Goal: Information Seeking & Learning: Learn about a topic

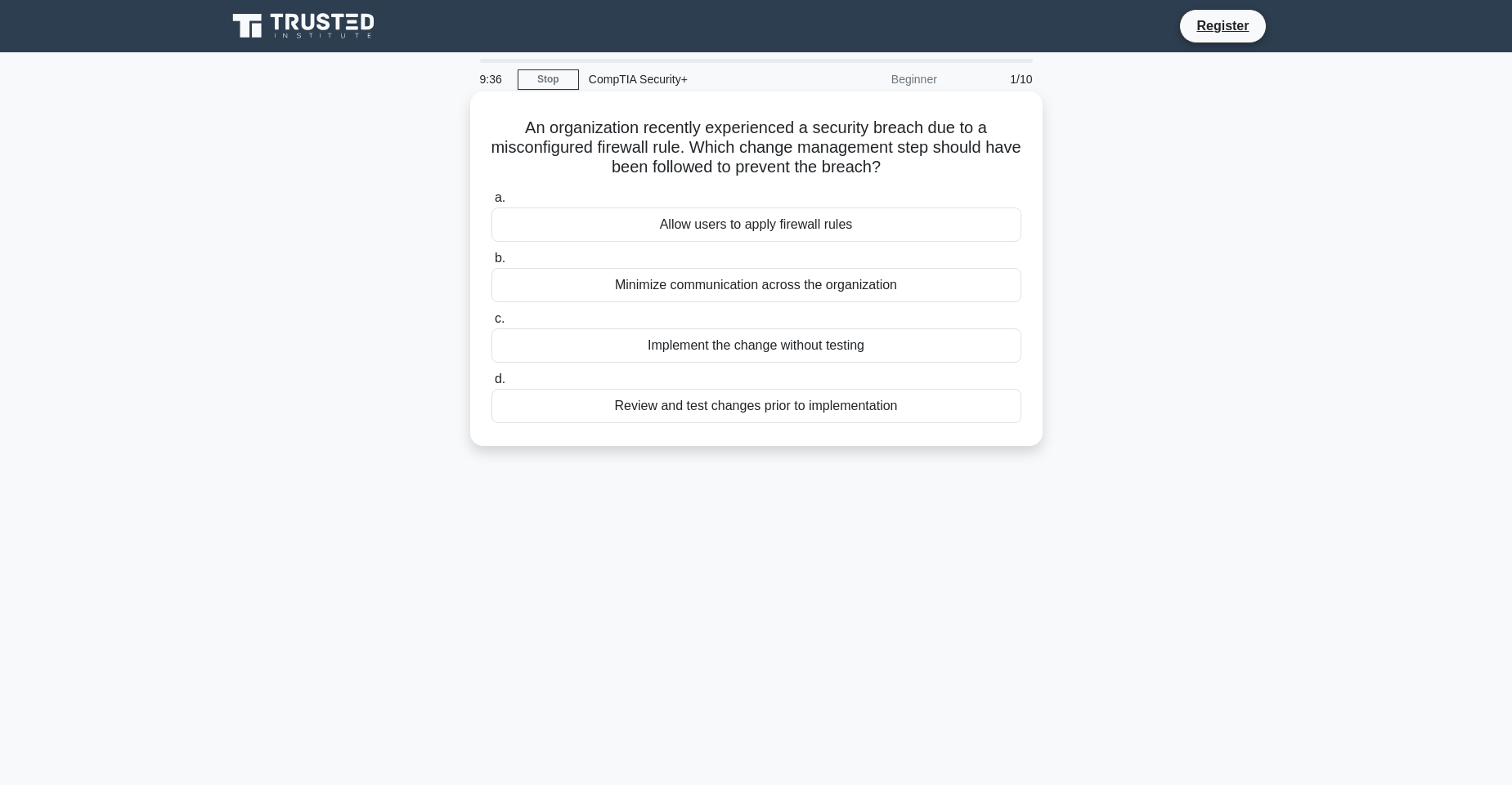
click at [849, 409] on div "Review and test changes prior to implementation" at bounding box center [756, 406] width 530 height 34
click at [491, 385] on input "d. Review and test changes prior to implementation" at bounding box center [491, 380] width 0 height 11
click at [724, 354] on div "Directional LED lights with motion sensors" at bounding box center [756, 345] width 530 height 34
click at [491, 324] on input "c. Directional LED lights with motion sensors" at bounding box center [491, 320] width 0 height 11
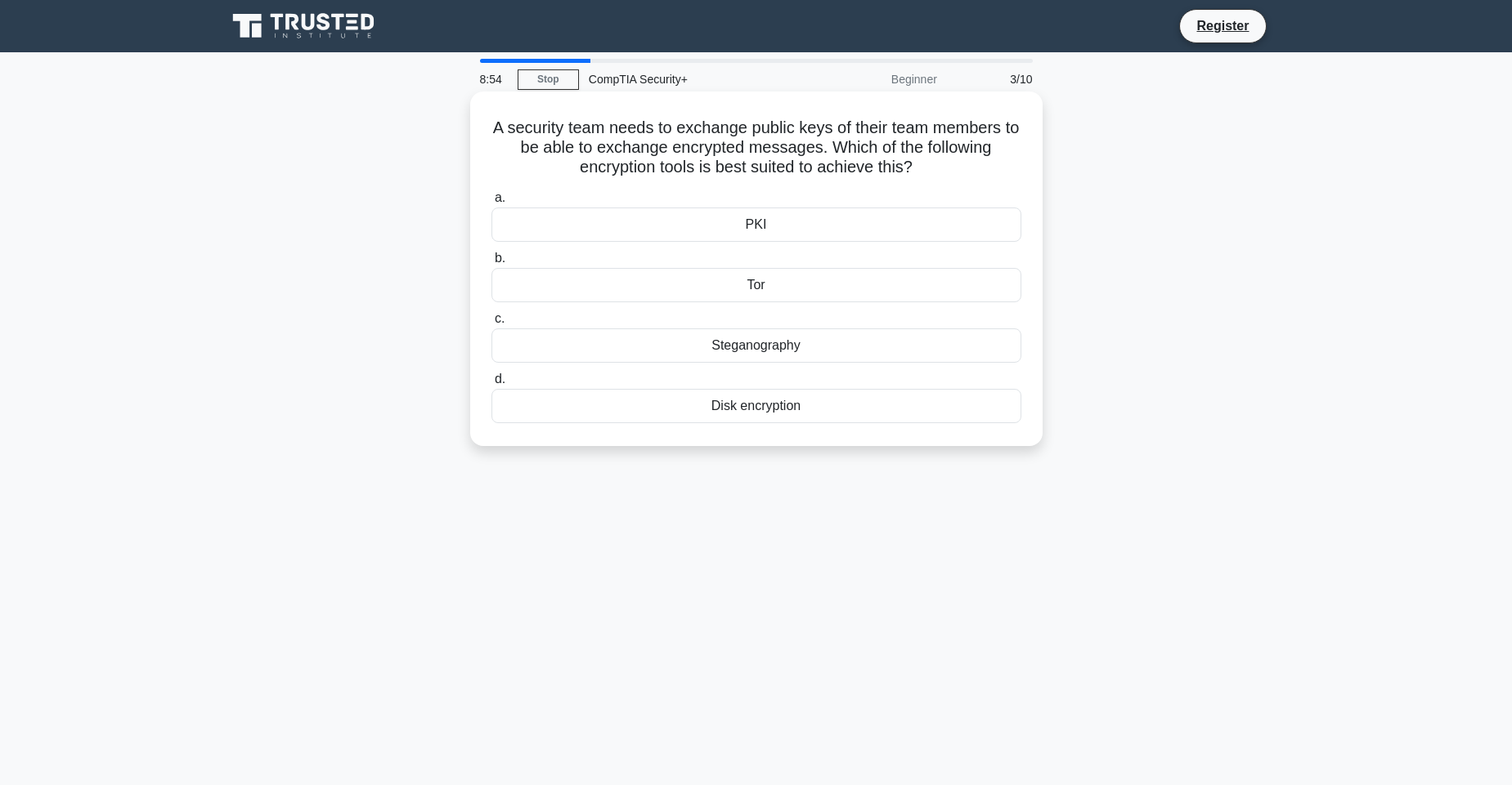
click at [678, 228] on div "PKI" at bounding box center [756, 224] width 530 height 34
click at [491, 203] on input "a. PKI" at bounding box center [491, 199] width 0 height 11
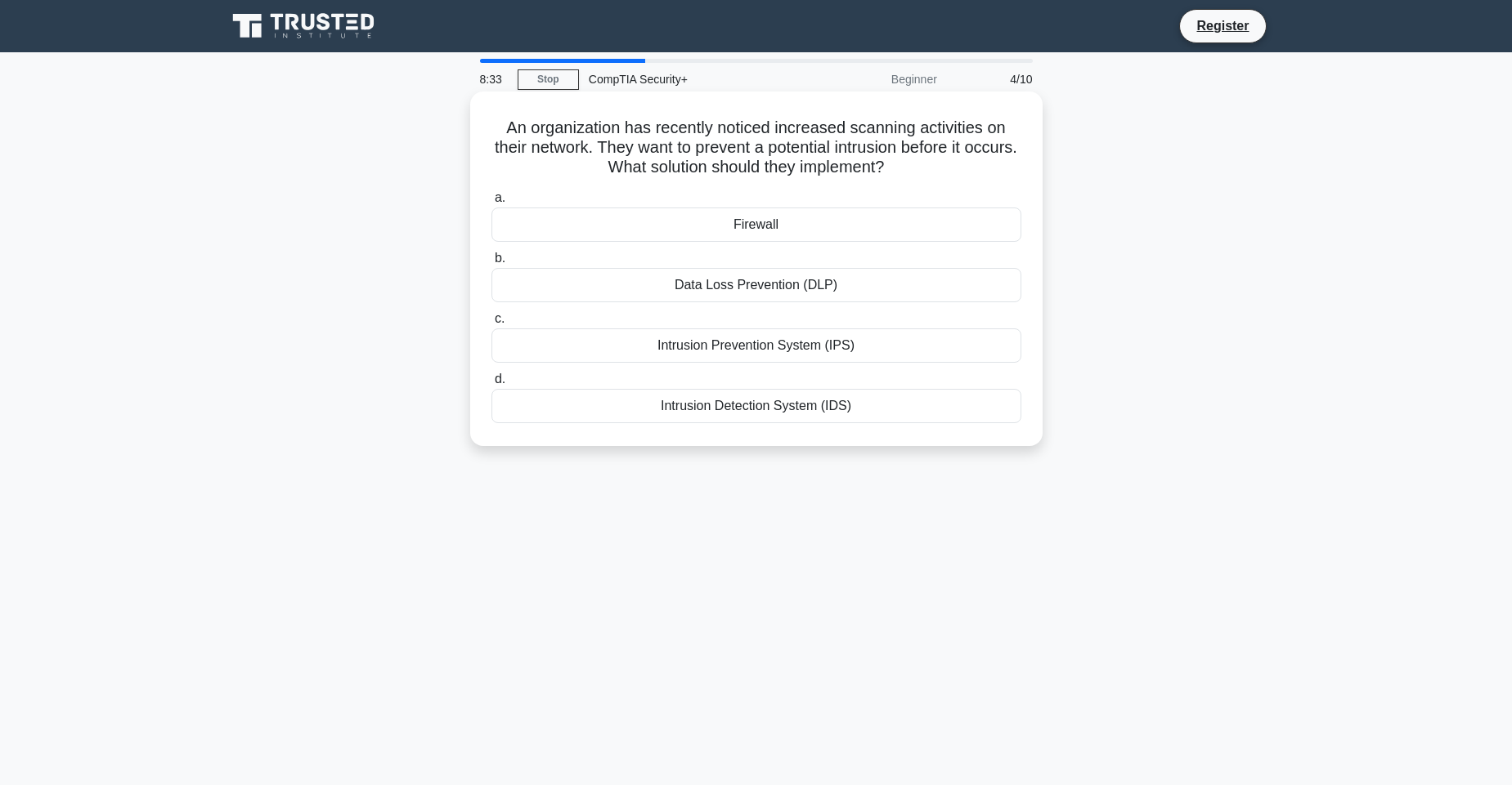
click at [711, 344] on div "Intrusion Prevention System (IPS)" at bounding box center [756, 345] width 530 height 34
click at [491, 324] on input "c. Intrusion Prevention System (IPS)" at bounding box center [491, 320] width 0 height 11
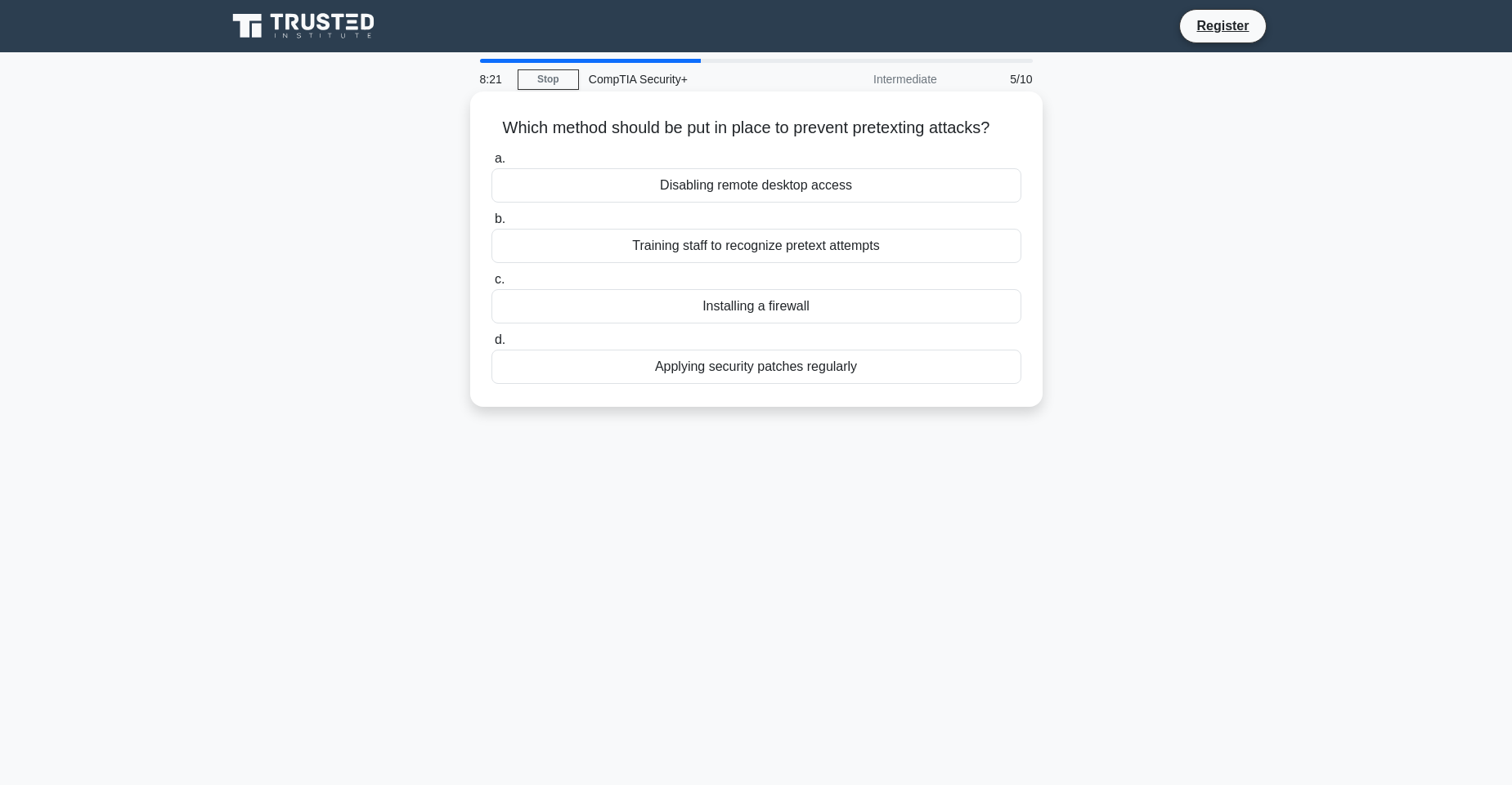
click at [700, 239] on div "Training staff to recognize pretext attempts" at bounding box center [756, 245] width 530 height 34
click at [491, 224] on input "b. Training staff to recognize pretext attempts" at bounding box center [491, 220] width 0 height 11
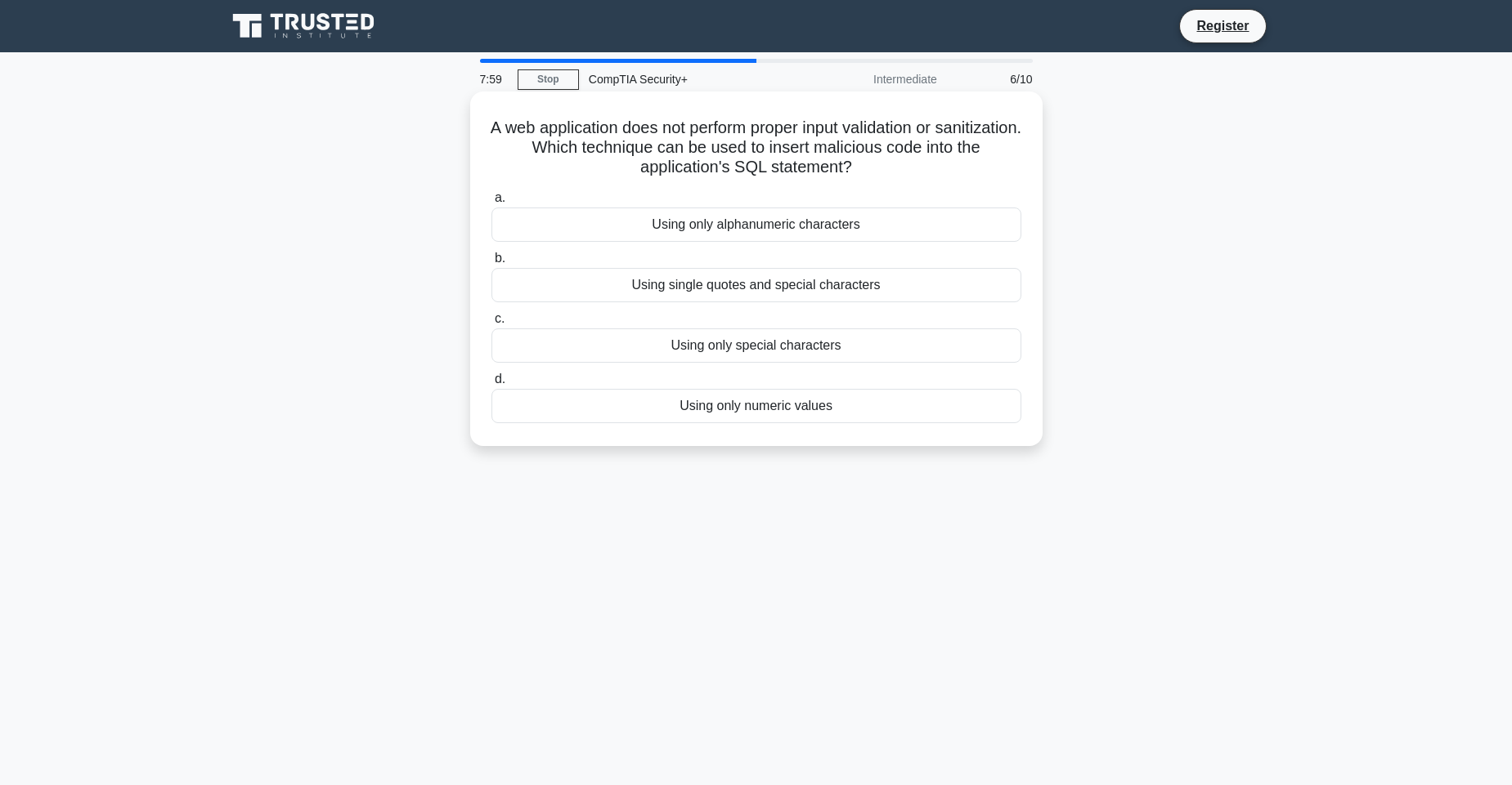
click at [729, 284] on div "Using single quotes and special characters" at bounding box center [756, 285] width 530 height 34
click at [491, 264] on input "b. Using single quotes and special characters" at bounding box center [491, 259] width 0 height 11
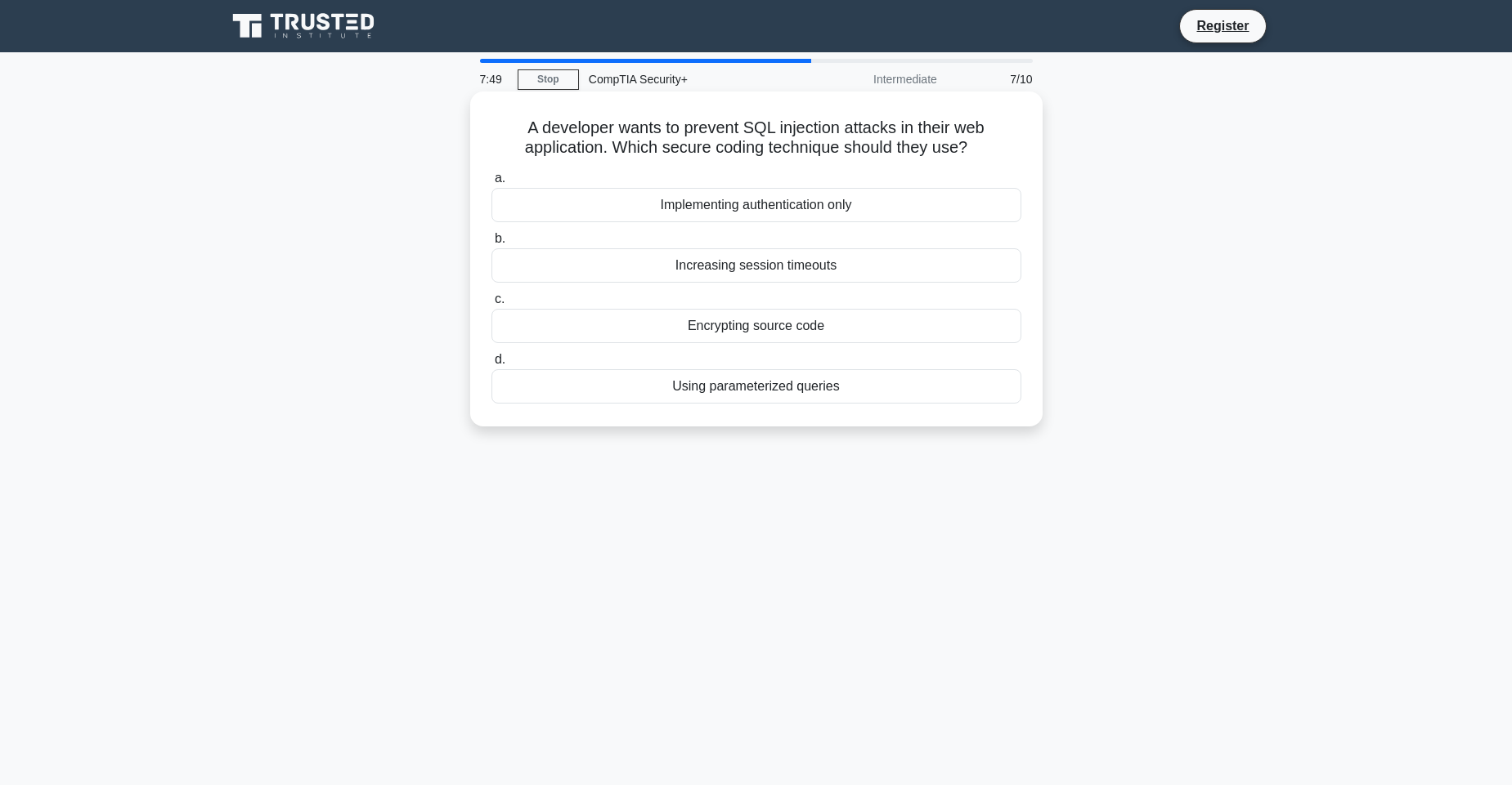
click at [722, 387] on div "Using parameterized queries" at bounding box center [756, 386] width 530 height 34
click at [491, 365] on input "d. Using parameterized queries" at bounding box center [491, 360] width 0 height 11
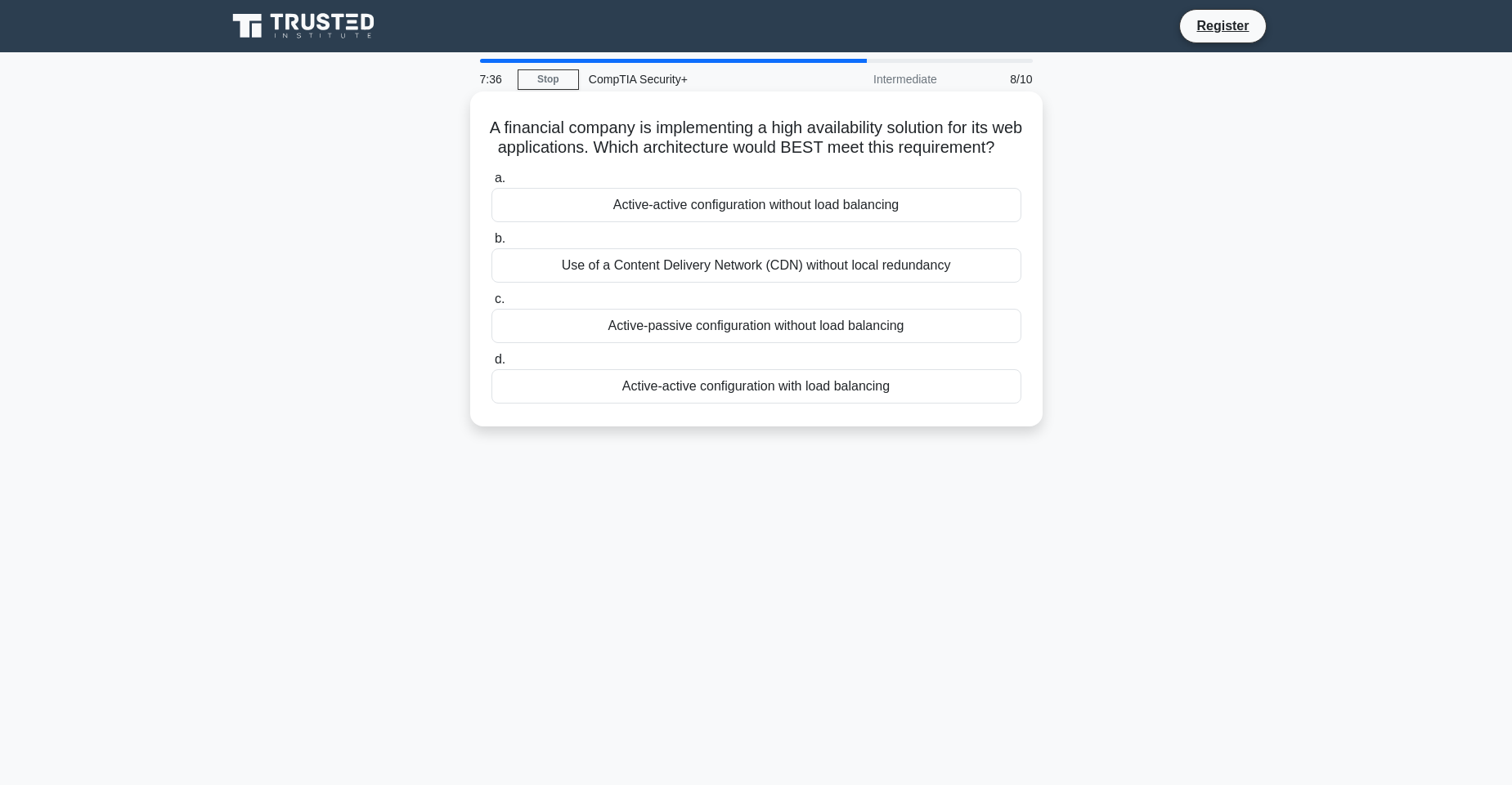
click at [704, 380] on div "Active-active configuration with load balancing" at bounding box center [756, 386] width 530 height 34
click at [491, 365] on input "d. Active-active configuration with load balancing" at bounding box center [491, 360] width 0 height 11
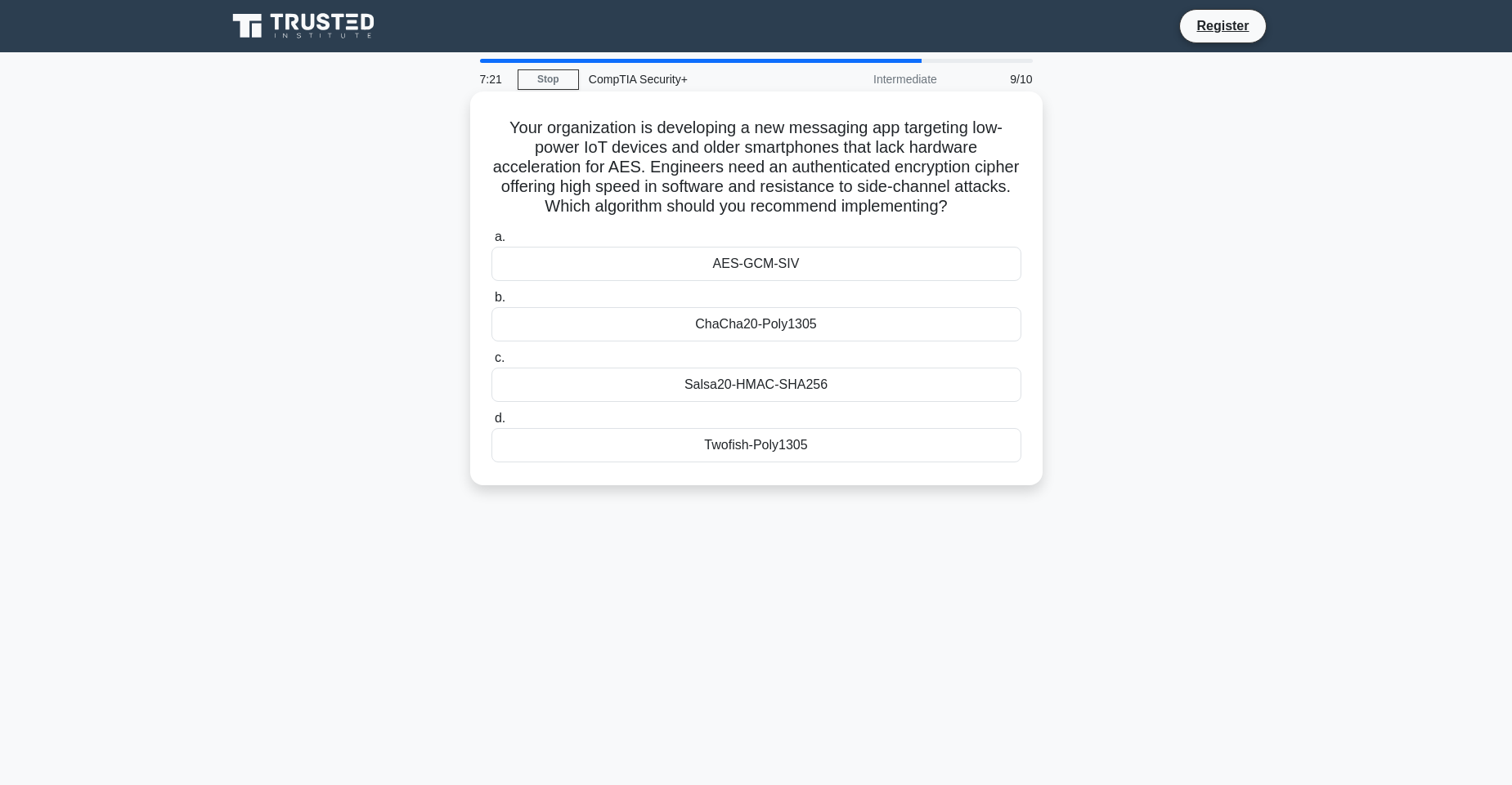
click at [746, 270] on div "AES-GCM-SIV" at bounding box center [756, 263] width 530 height 34
click at [491, 243] on input "a. AES-GCM-SIV" at bounding box center [491, 237] width 0 height 11
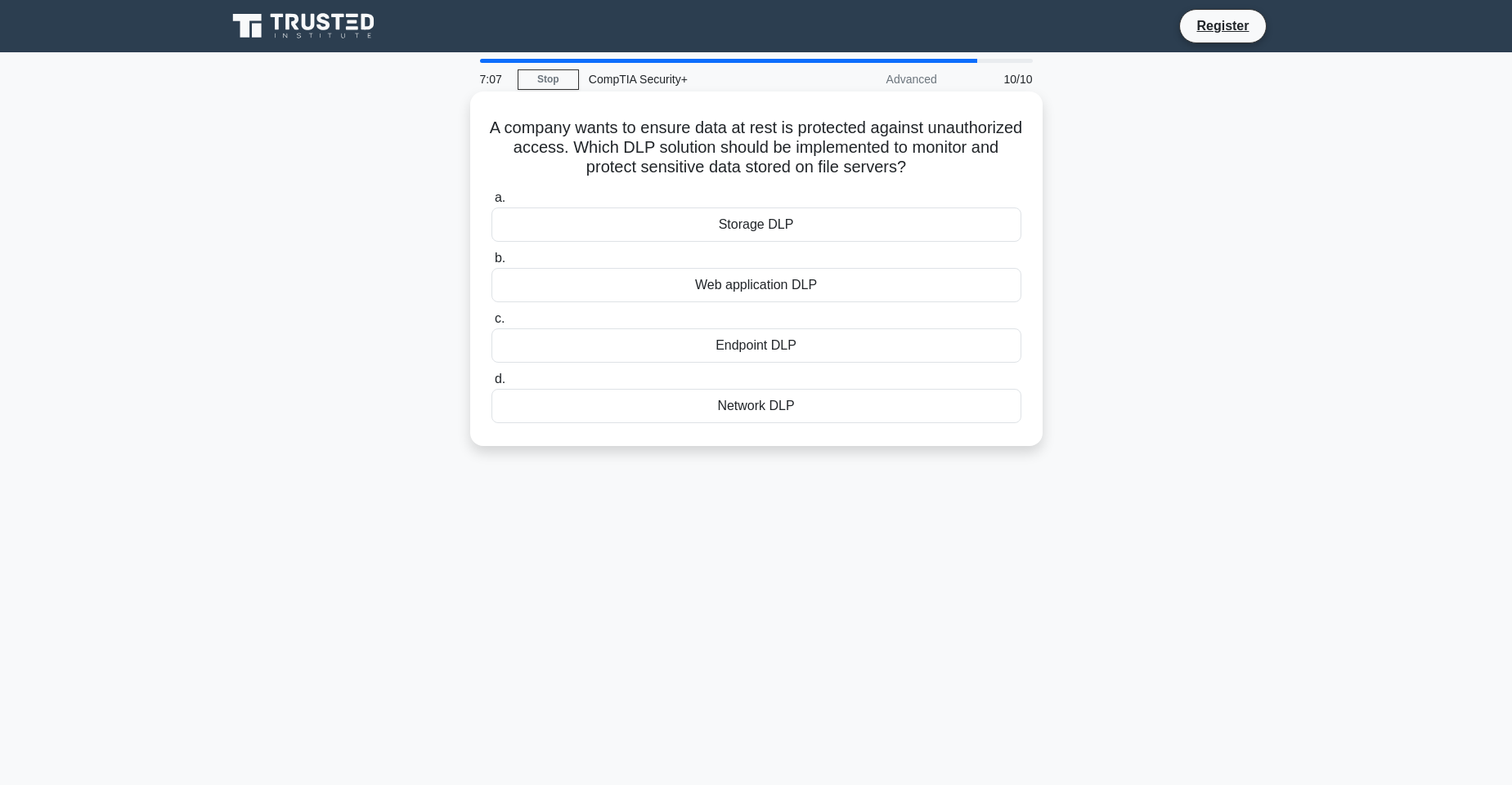
click at [739, 346] on div "Endpoint DLP" at bounding box center [756, 345] width 530 height 34
click at [491, 324] on input "c. Endpoint DLP" at bounding box center [491, 320] width 0 height 11
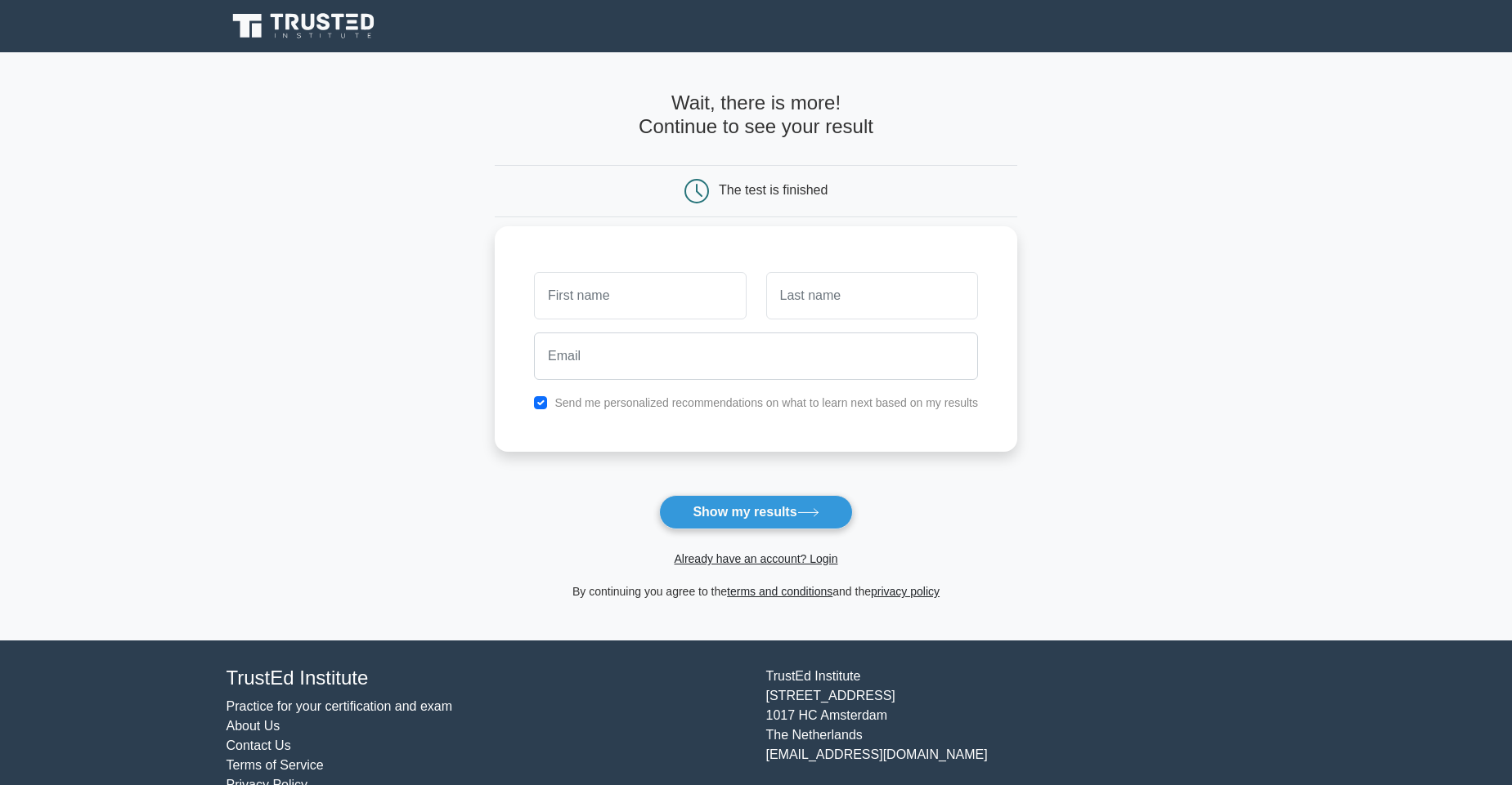
click at [729, 406] on label "Send me personalized recommendations on what to learn next based on my results" at bounding box center [766, 403] width 423 height 13
click at [732, 511] on button "Show my results" at bounding box center [755, 512] width 193 height 34
type input "f"
type input "o"
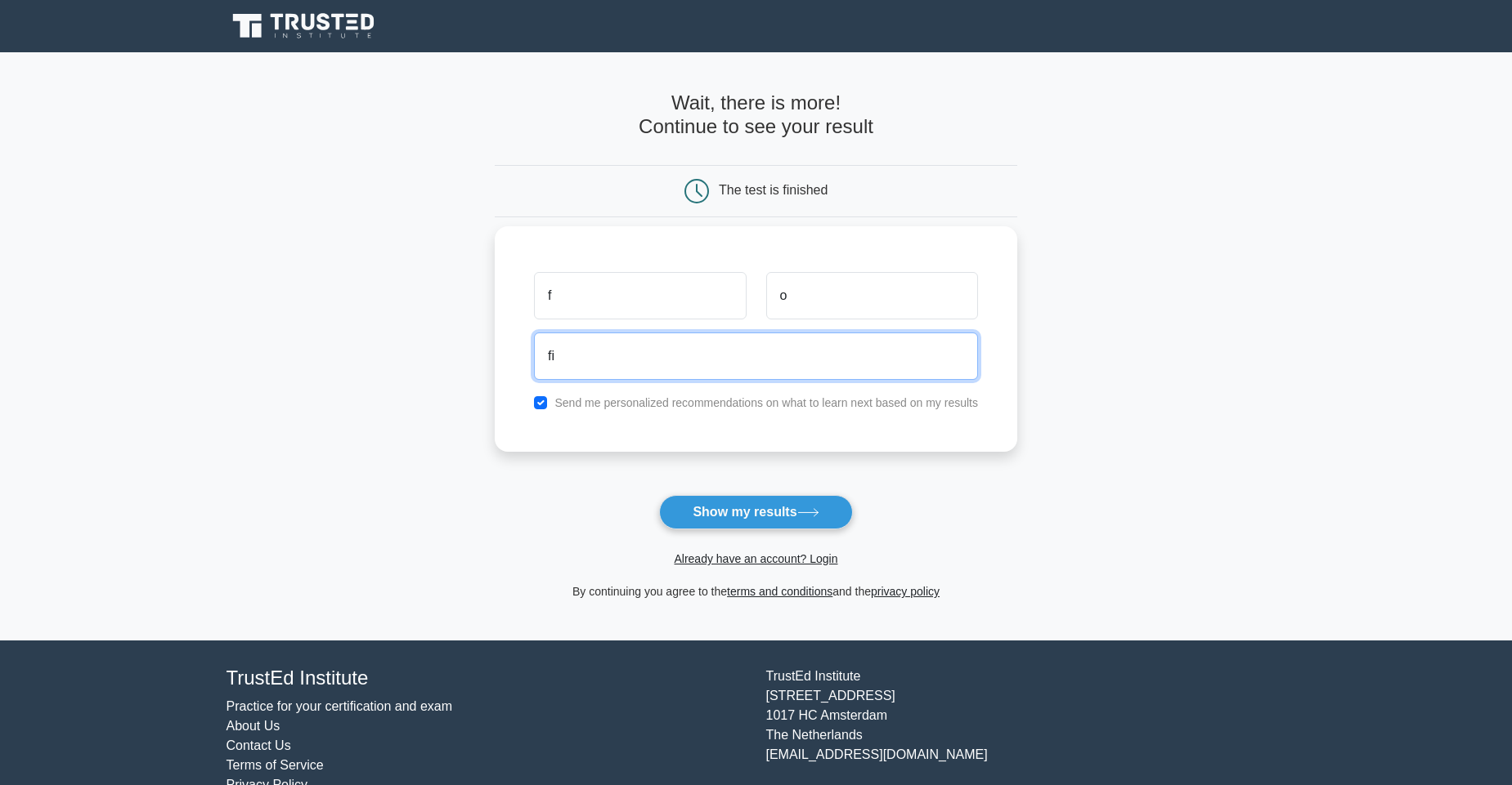
type input "fisayo141@gmail.com"
click at [643, 406] on label "Send me personalized recommendations on what to learn next based on my results" at bounding box center [766, 403] width 423 height 13
click at [542, 403] on input "checkbox" at bounding box center [541, 403] width 13 height 13
checkbox input "false"
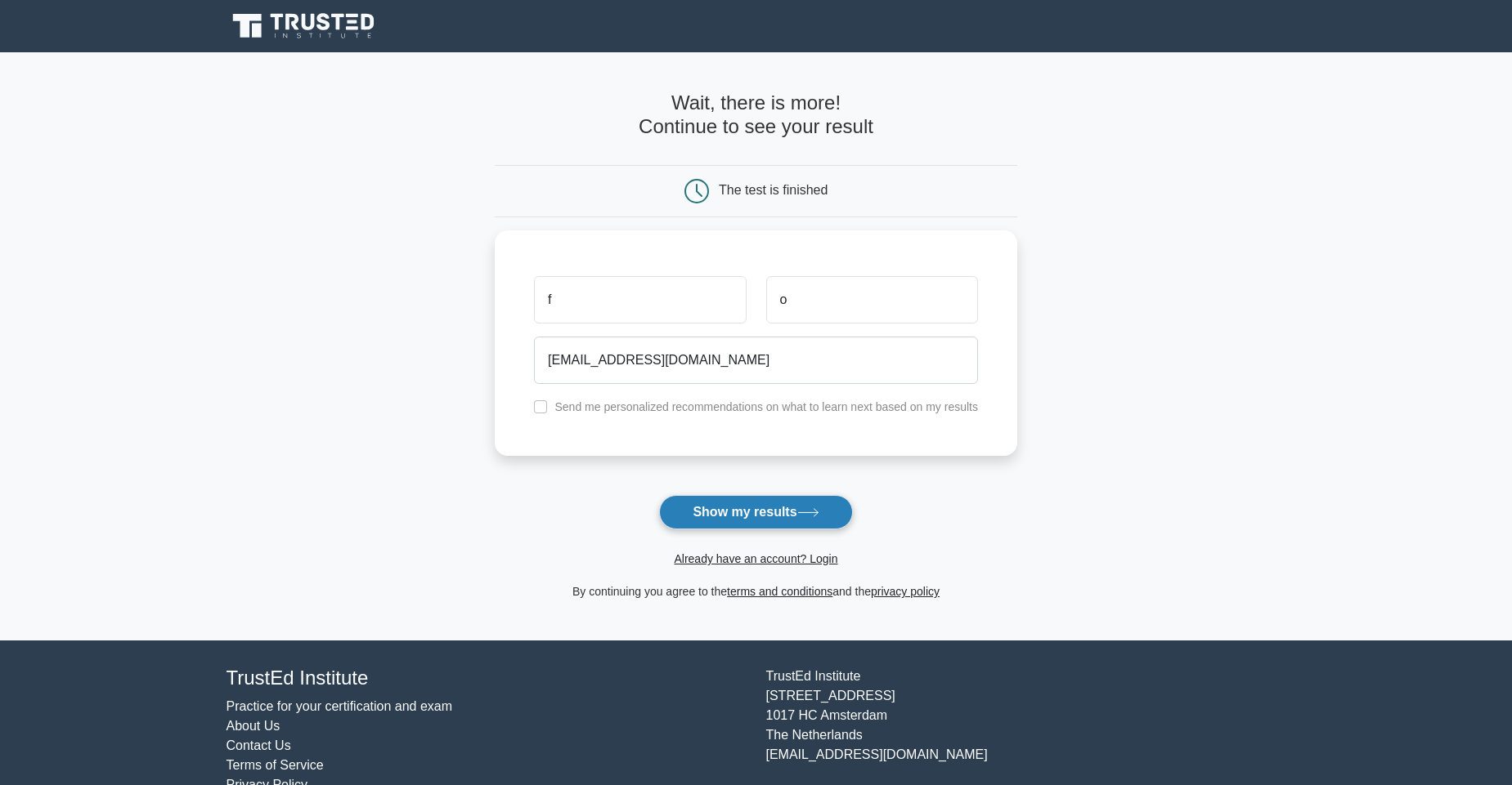
click at [697, 507] on button "Show my results" at bounding box center [755, 512] width 193 height 34
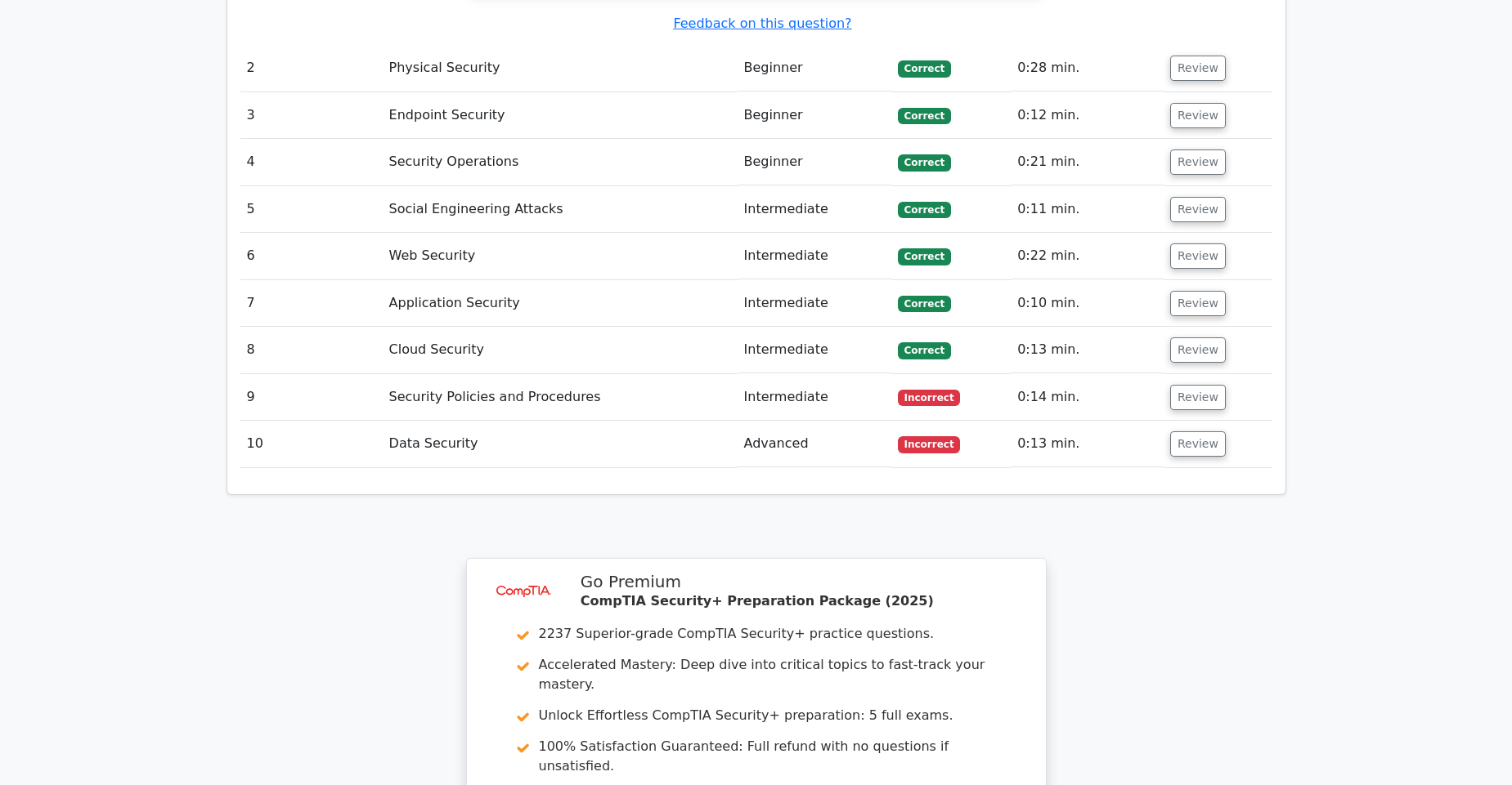
scroll to position [2027, 0]
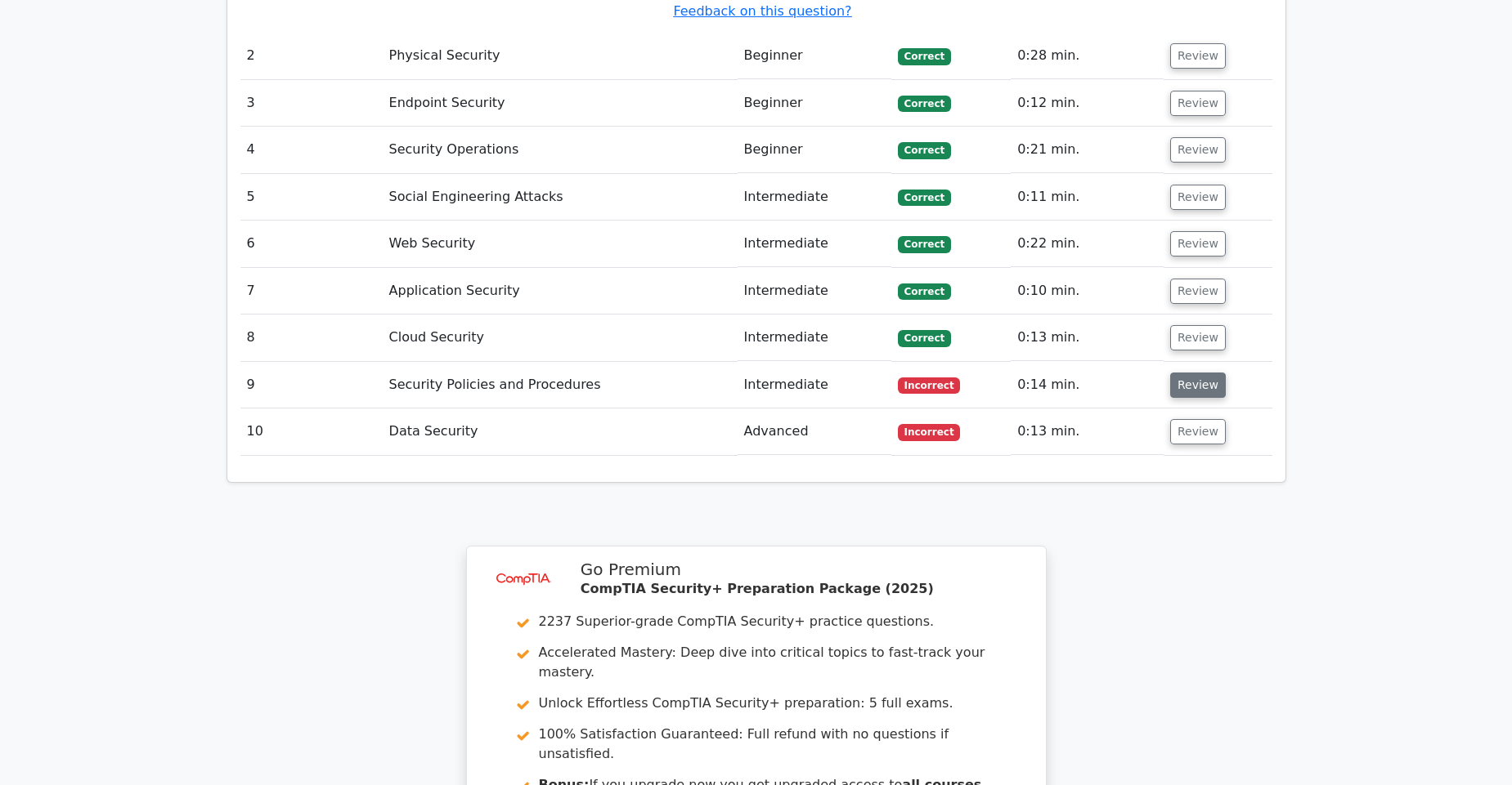
click at [1177, 373] on button "Review" at bounding box center [1198, 386] width 56 height 26
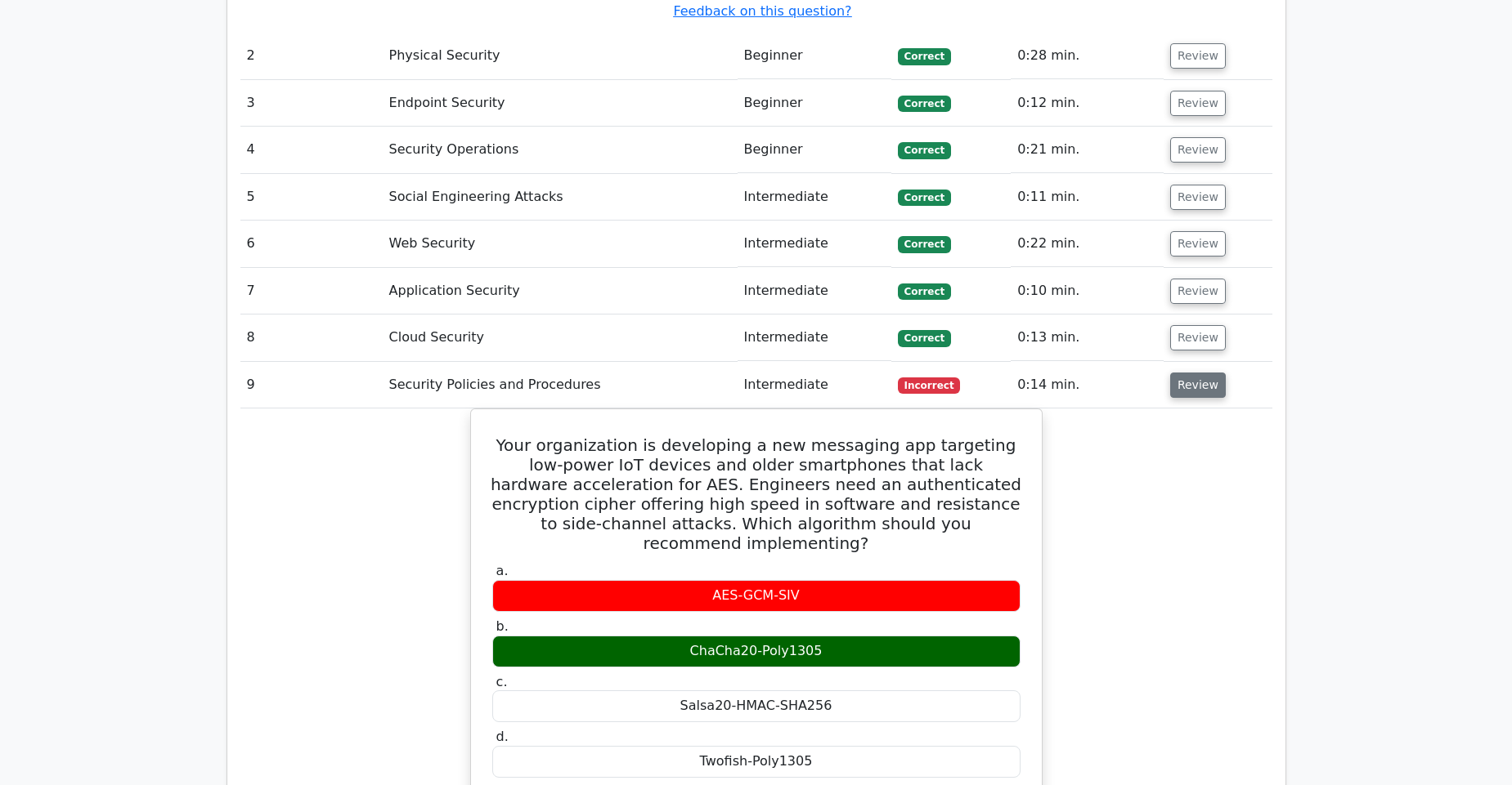
scroll to position [2081, 0]
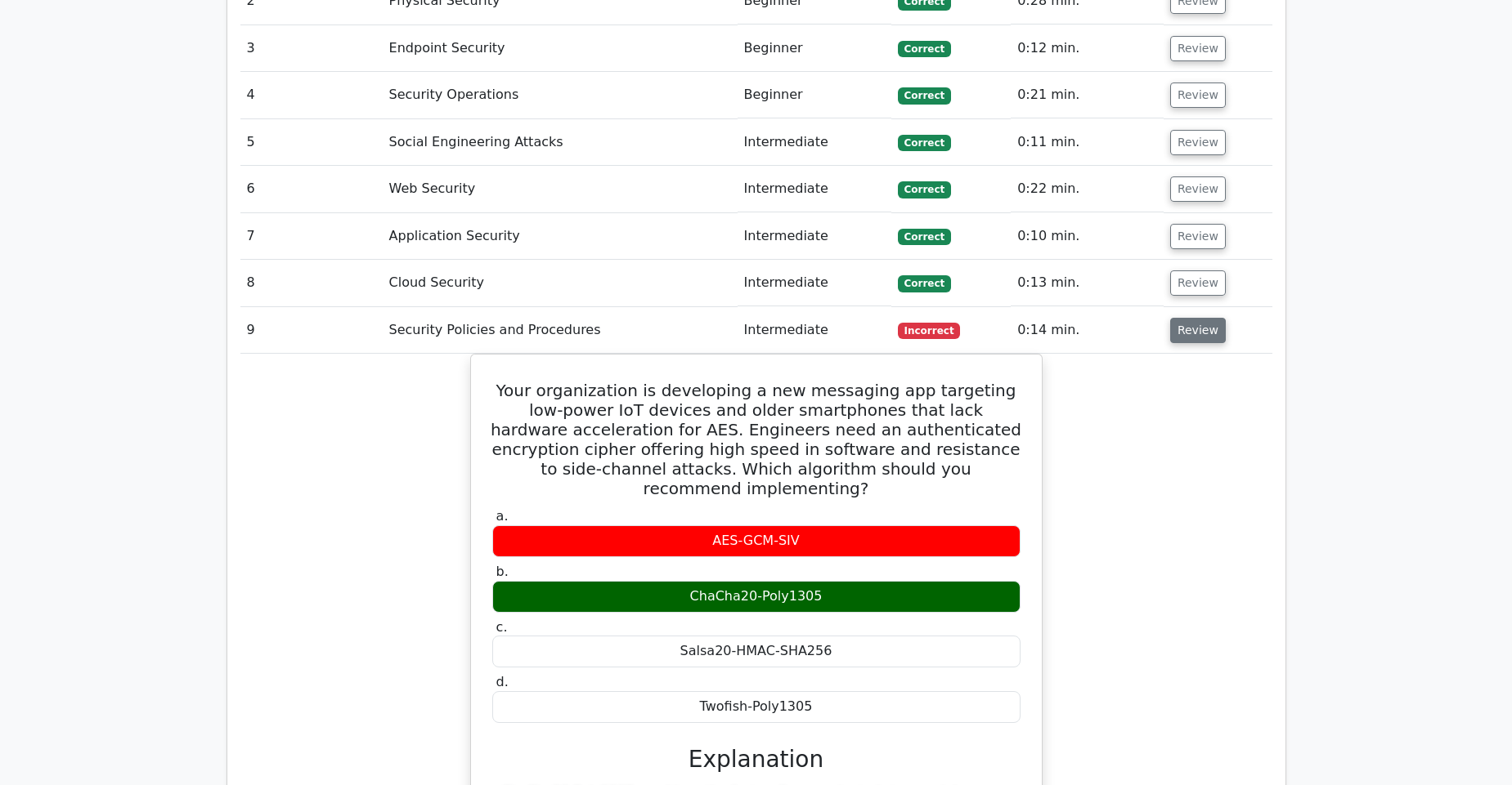
click at [1186, 318] on button "Review" at bounding box center [1198, 331] width 56 height 26
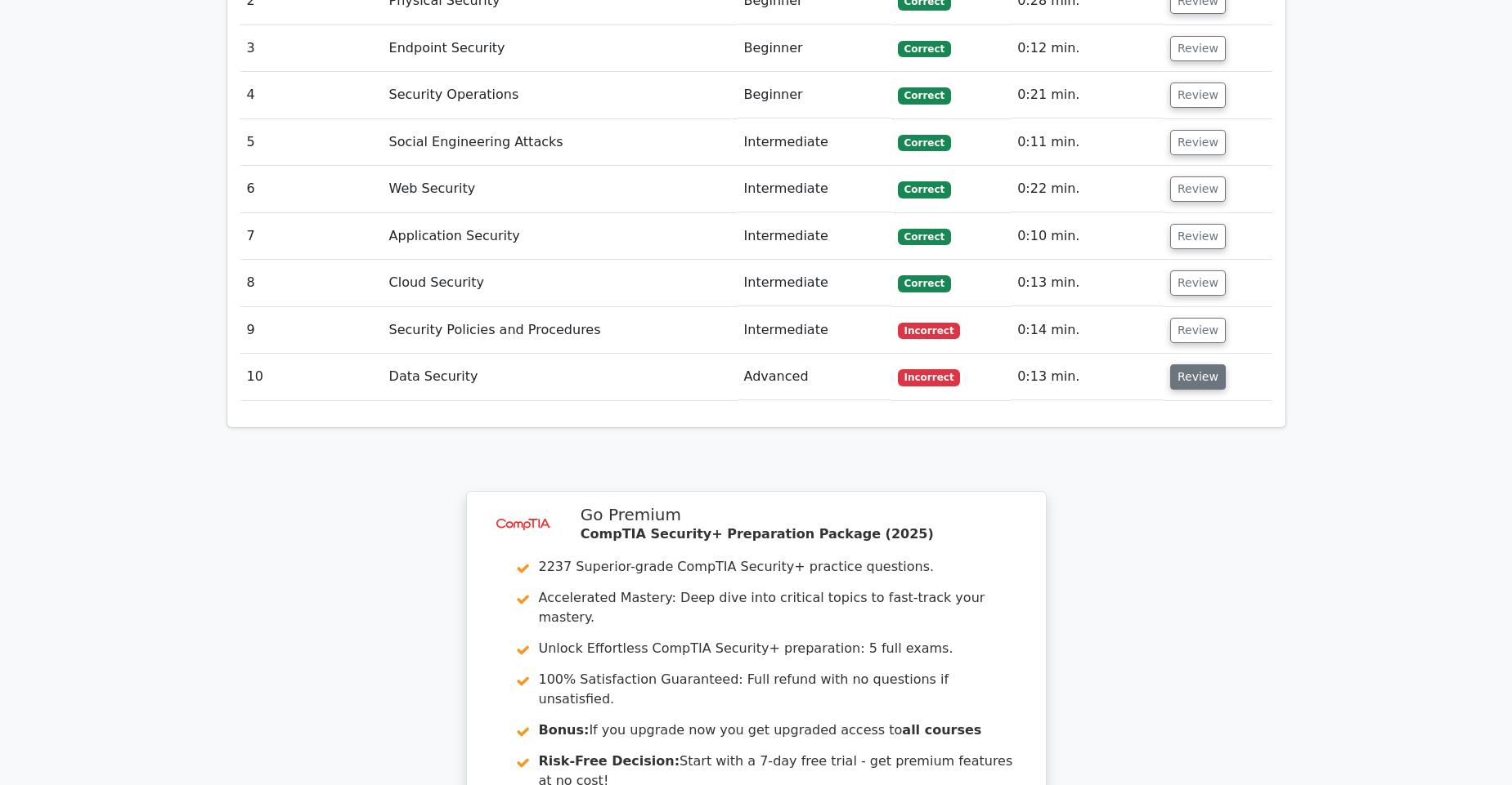
click at [1188, 365] on button "Review" at bounding box center [1198, 377] width 56 height 26
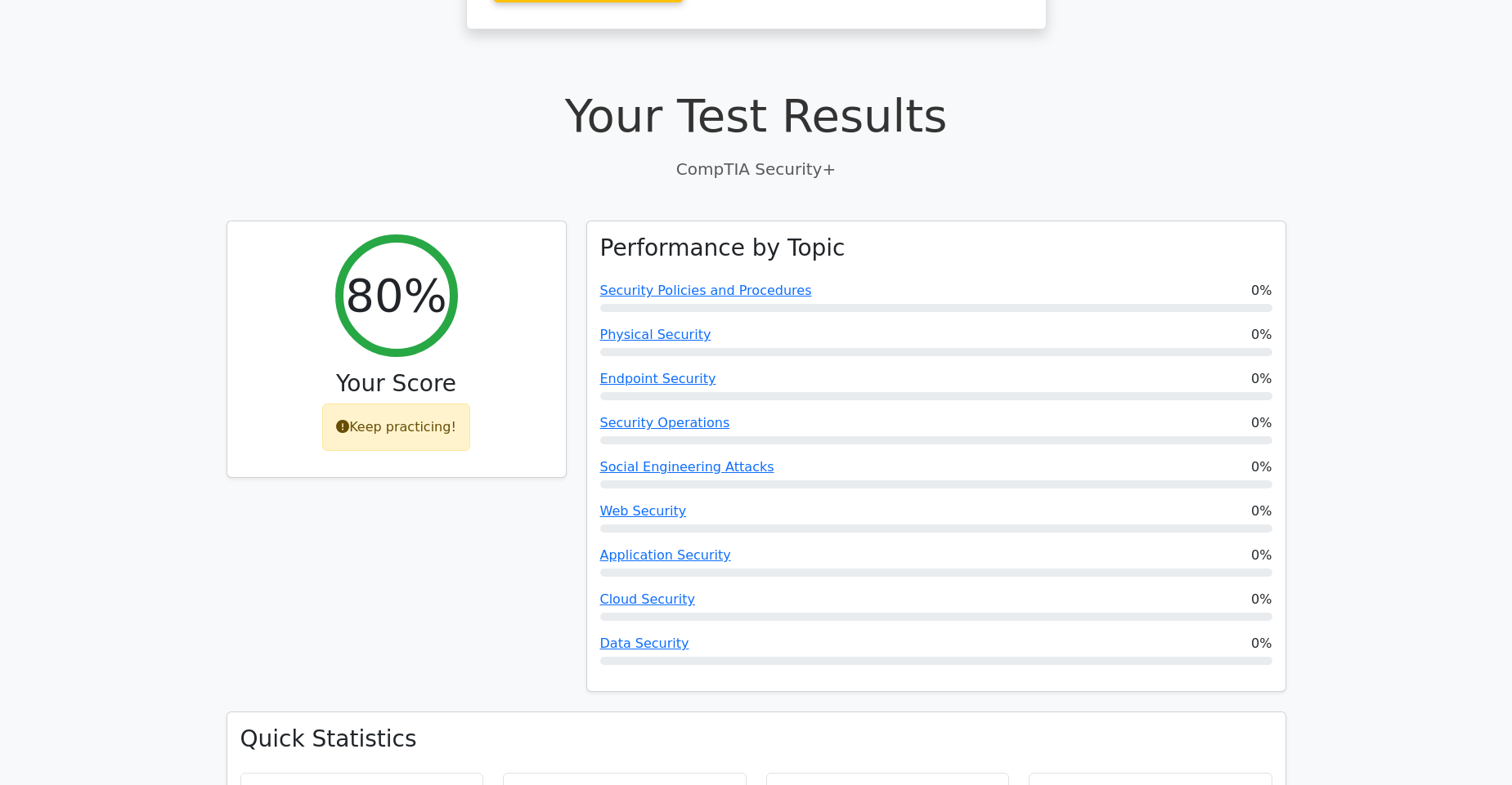
scroll to position [0, 0]
